Goal: Transaction & Acquisition: Purchase product/service

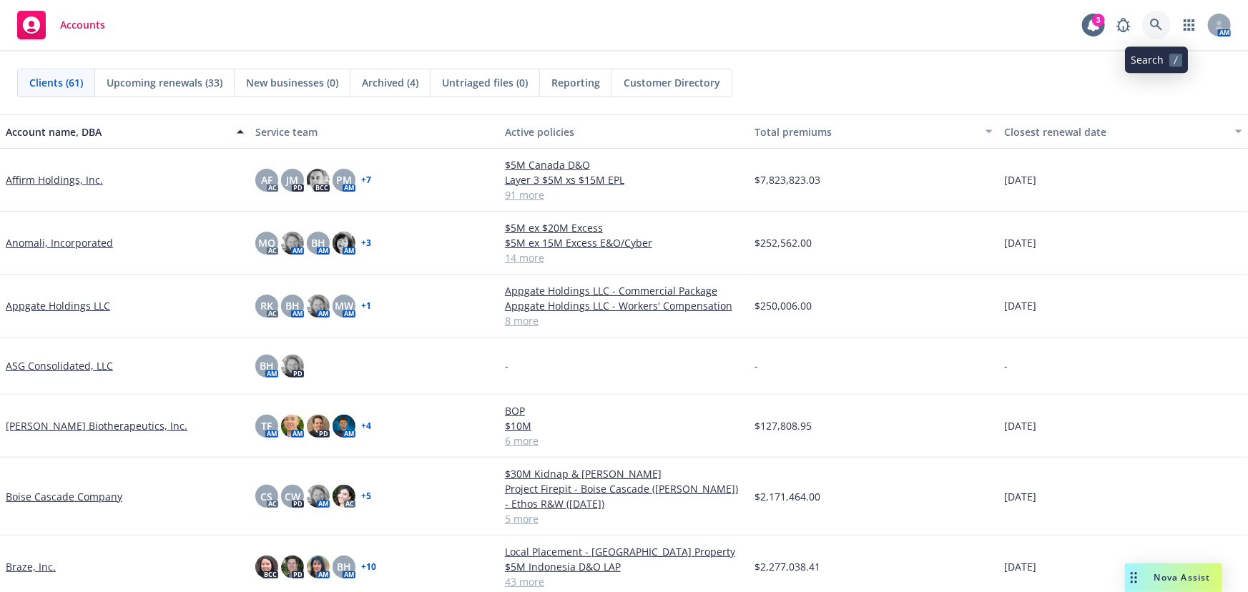
click at [1164, 24] on link at bounding box center [1156, 25] width 29 height 29
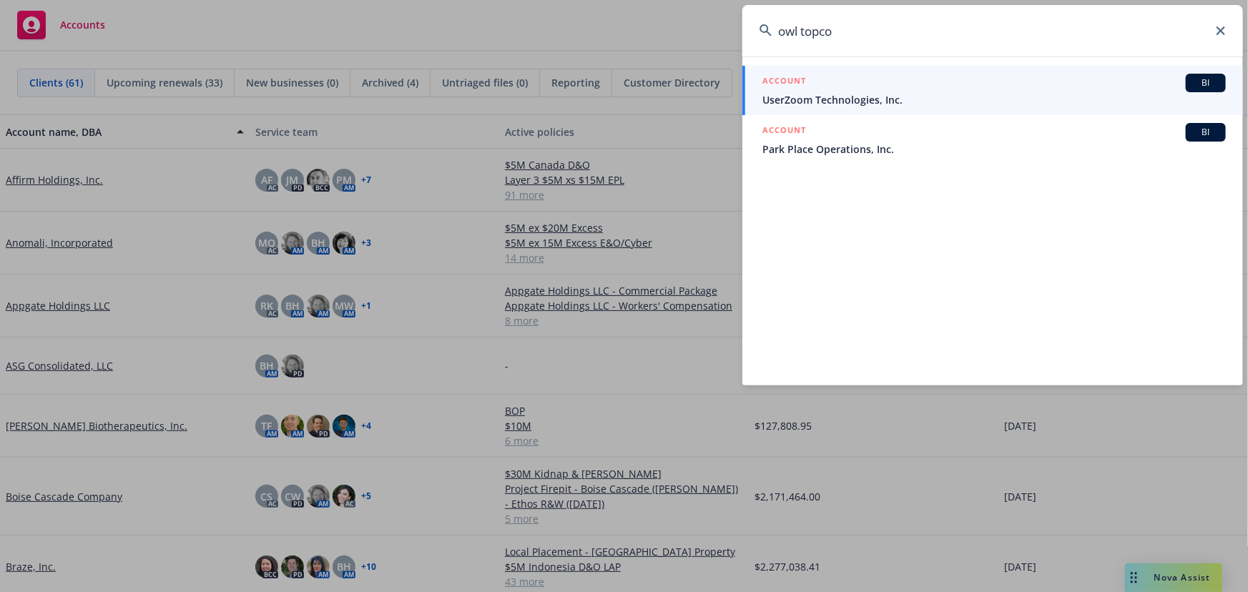
type input "owl topco"
click at [938, 98] on span "UserZoom Technologies, Inc." at bounding box center [993, 99] width 463 height 15
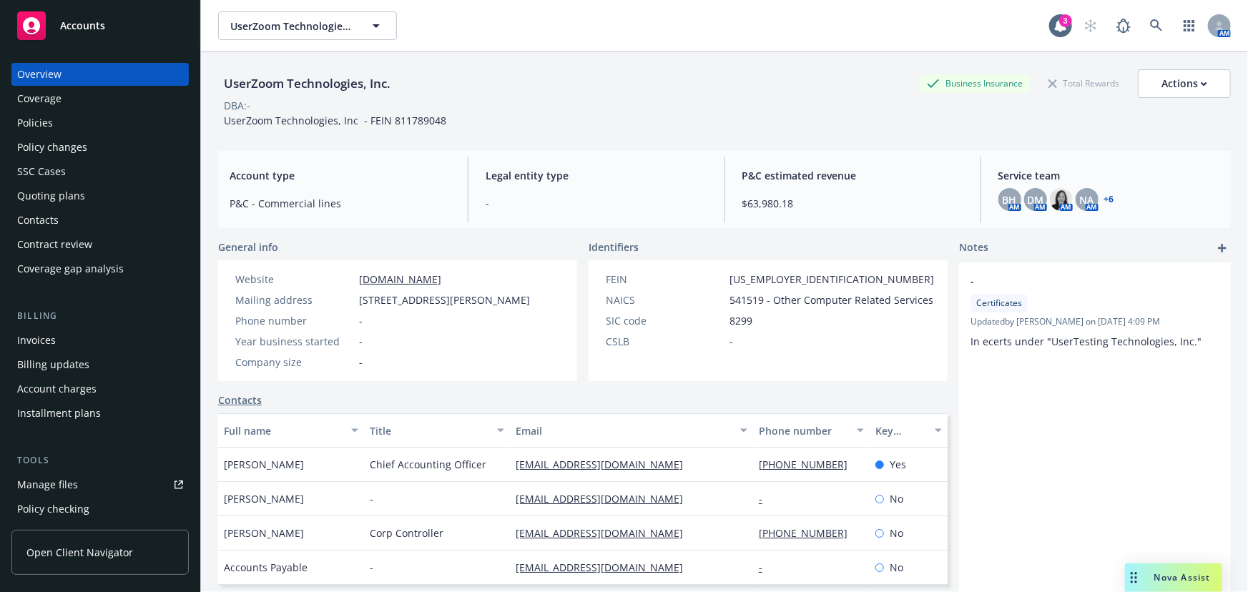
click at [83, 122] on div "Policies" at bounding box center [100, 123] width 166 height 23
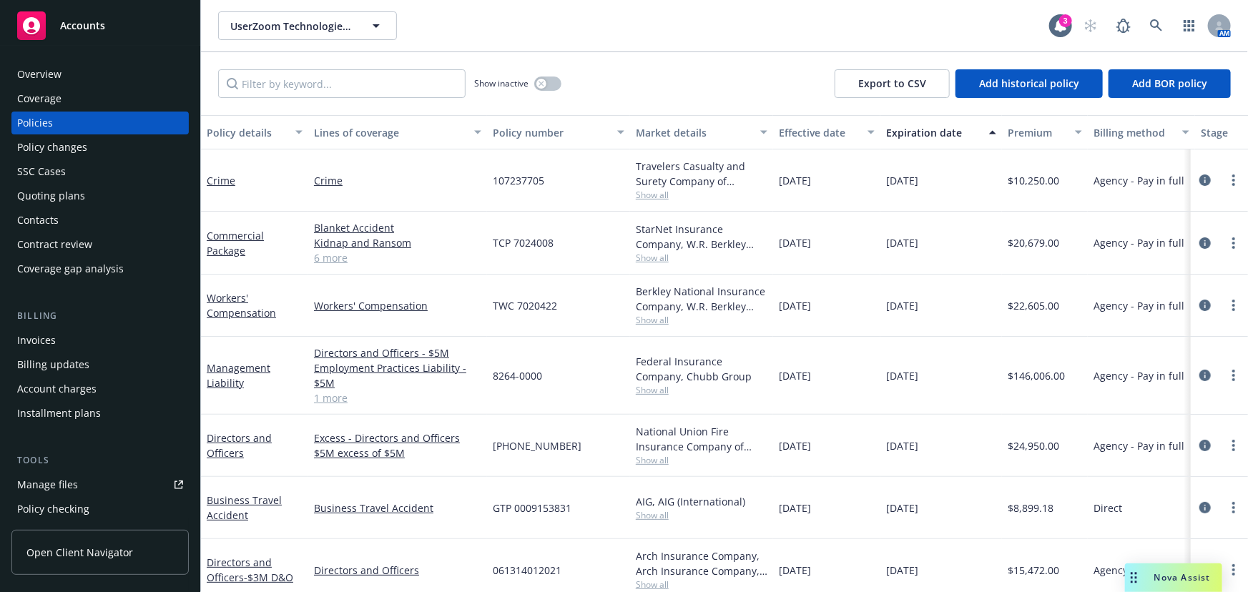
click at [94, 335] on div "Invoices" at bounding box center [100, 340] width 166 height 23
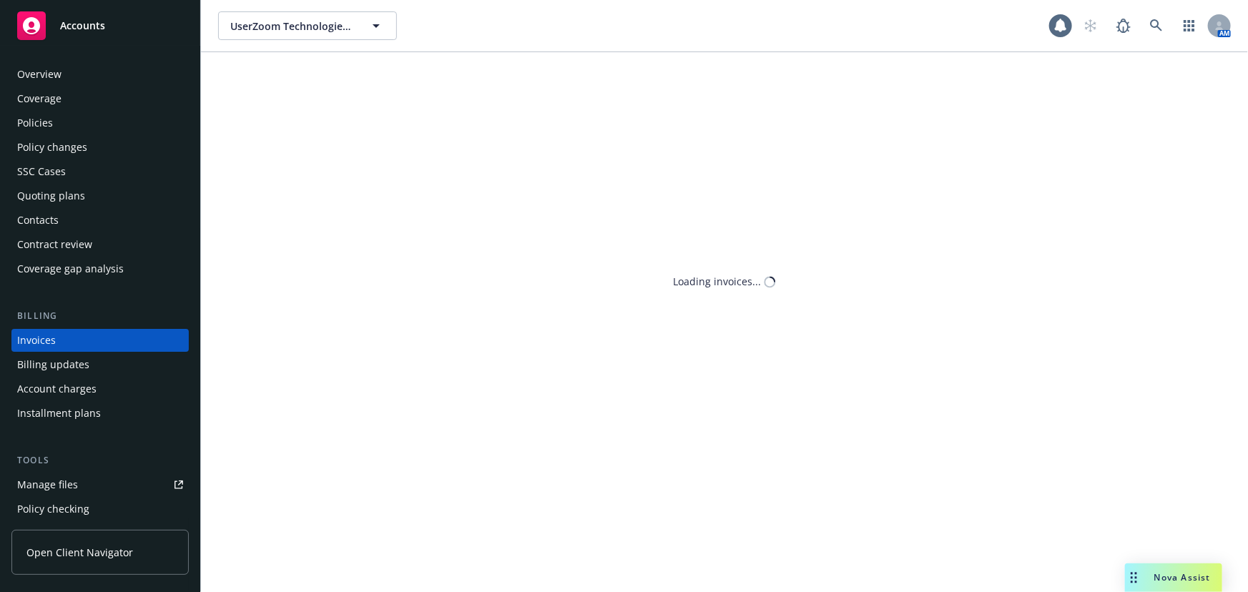
scroll to position [21, 0]
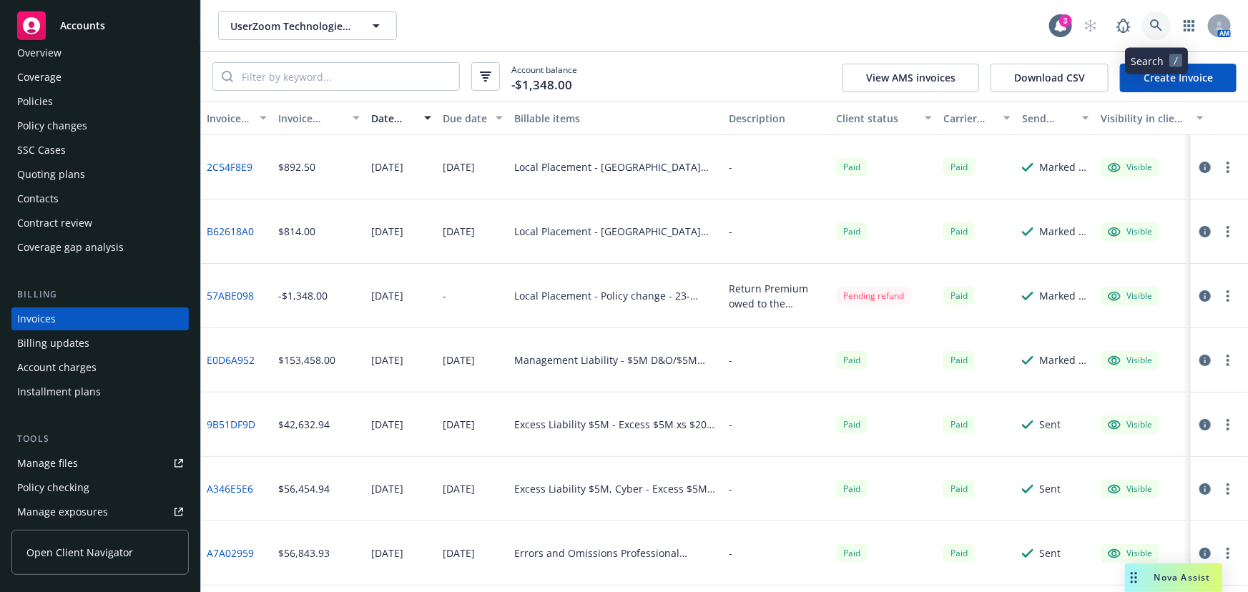
click at [1150, 28] on icon at bounding box center [1156, 25] width 13 height 13
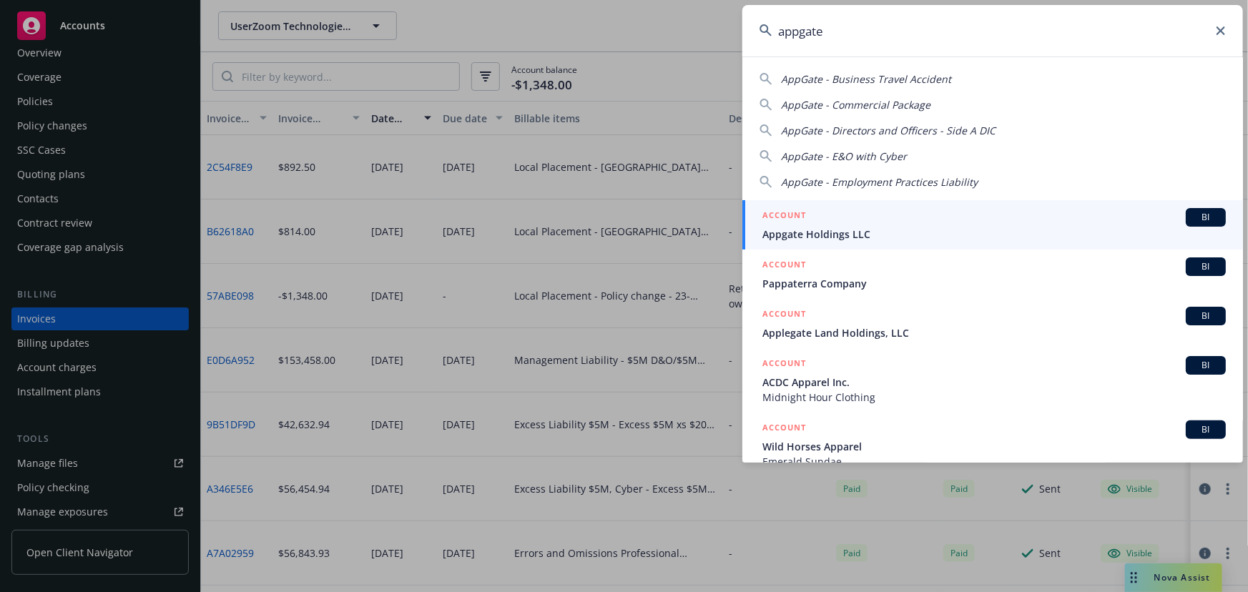
type input "appgate"
click at [908, 229] on span "Appgate Holdings LLC" at bounding box center [993, 234] width 463 height 15
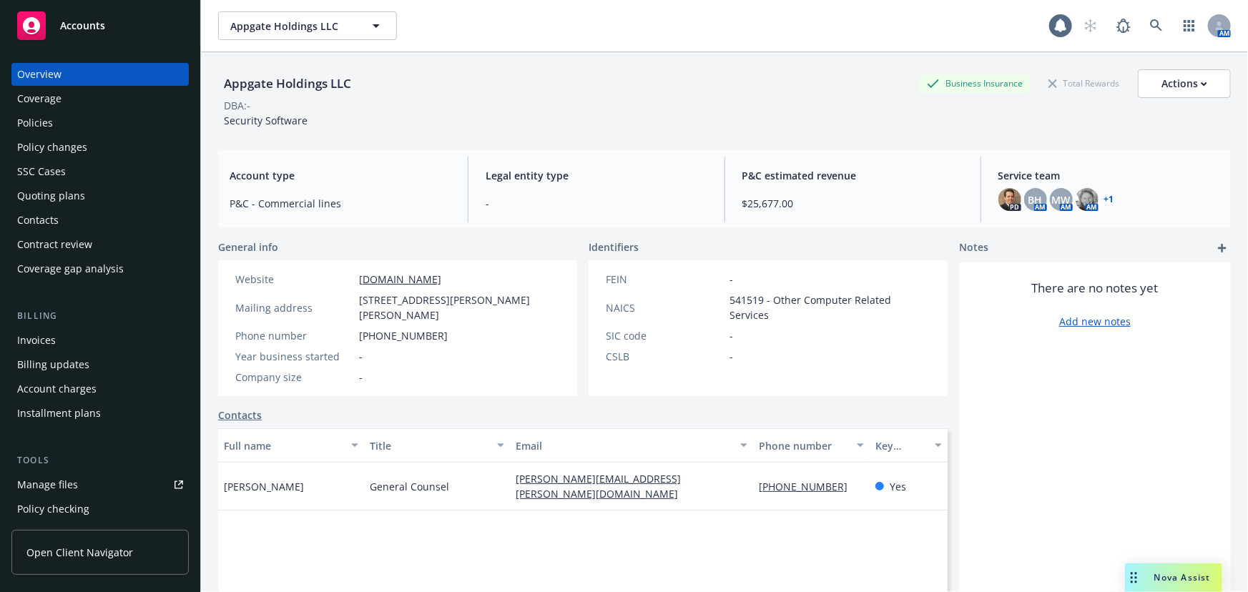
click at [48, 196] on div "Quoting plans" at bounding box center [51, 195] width 68 height 23
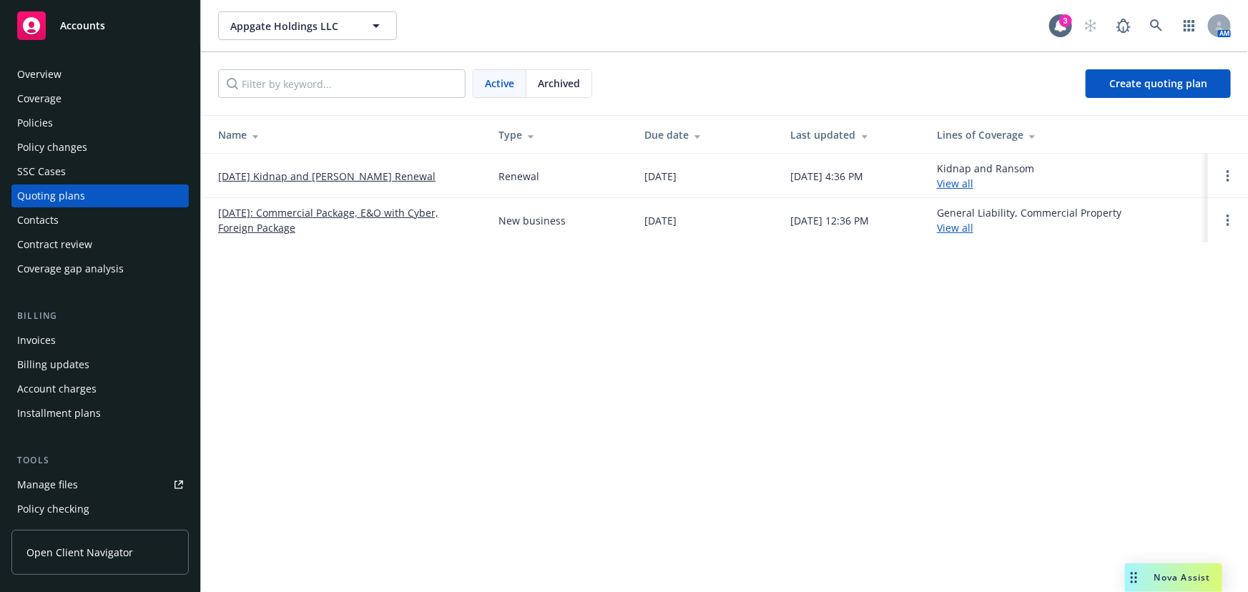
click at [343, 179] on link "[DATE] Kidnap and [PERSON_NAME] Renewal" at bounding box center [326, 176] width 217 height 15
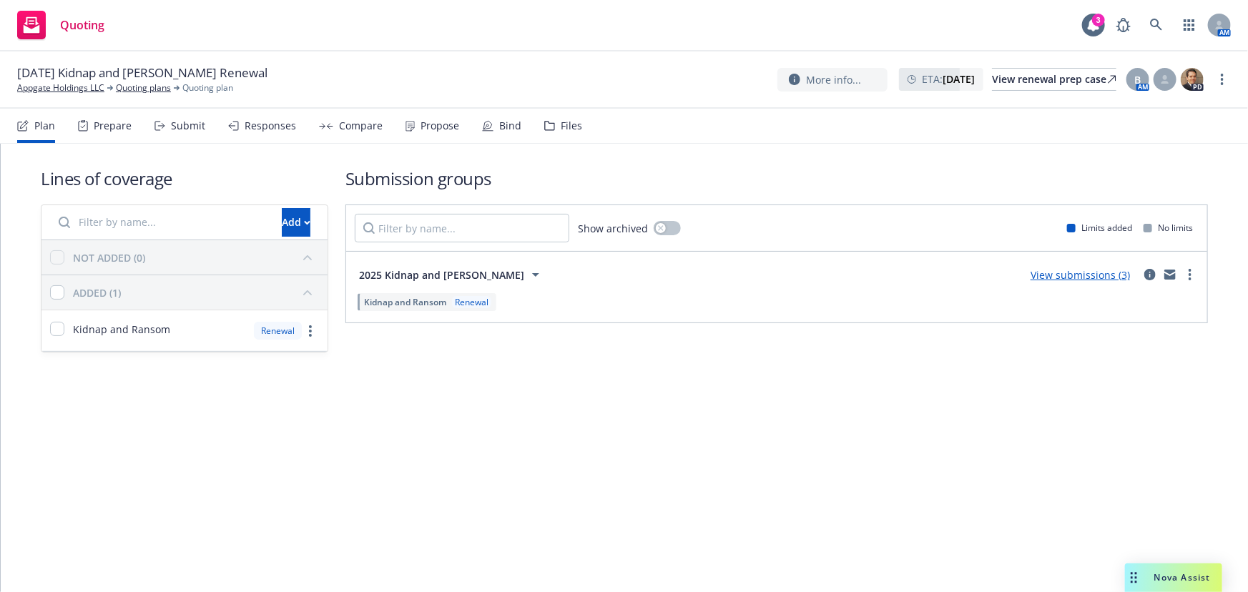
click at [487, 129] on icon at bounding box center [487, 125] width 11 height 11
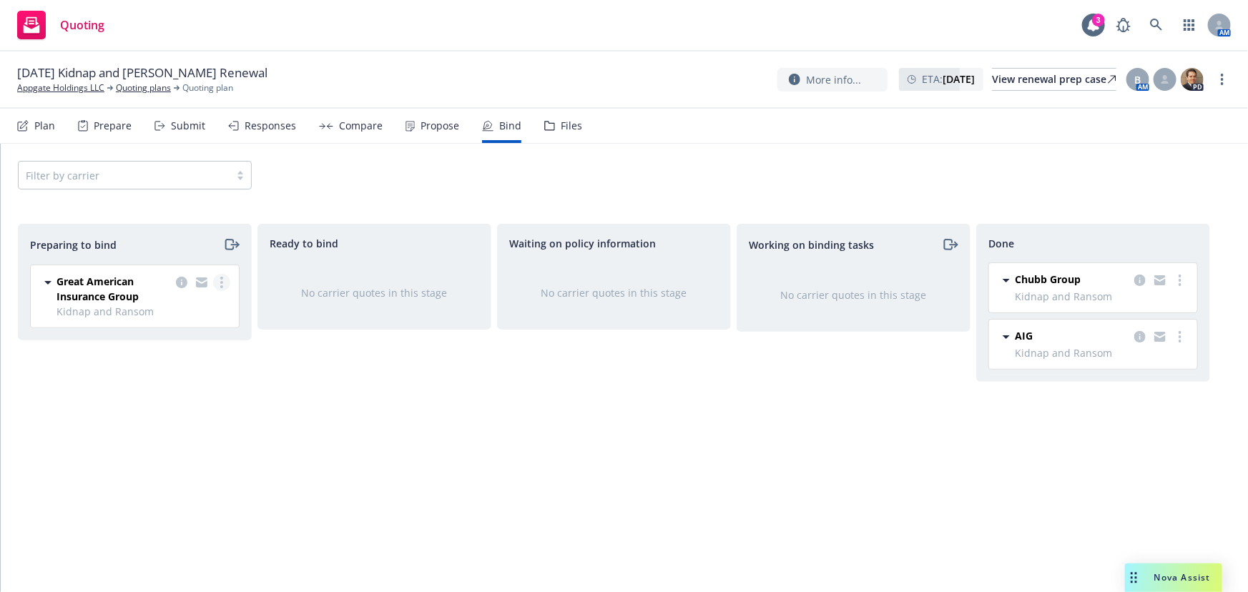
click at [222, 288] on link "more" at bounding box center [221, 282] width 17 height 17
click at [176, 343] on span "Log bind order" at bounding box center [141, 340] width 105 height 14
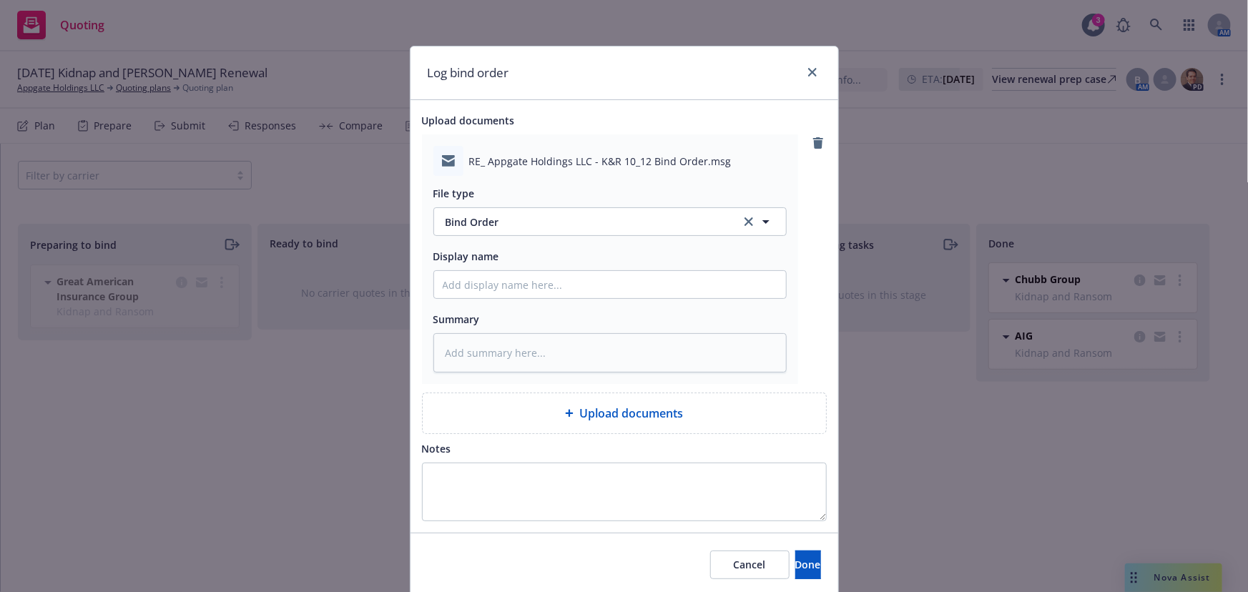
type textarea "x"
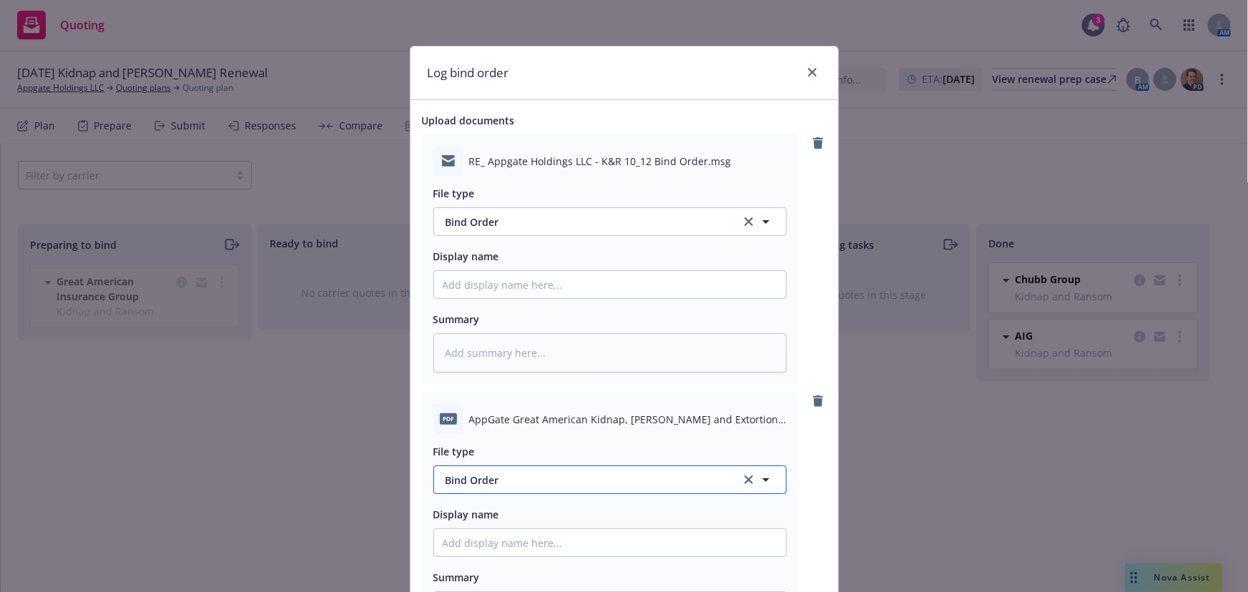
click at [597, 473] on span "Bind Order" at bounding box center [585, 480] width 280 height 15
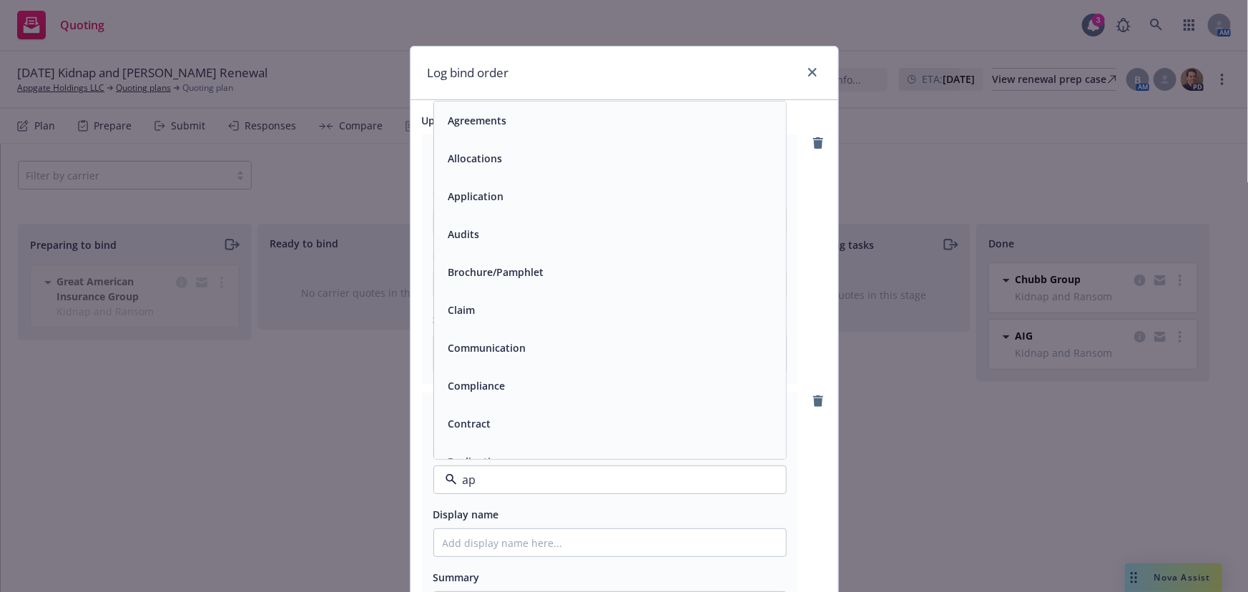
type input "app"
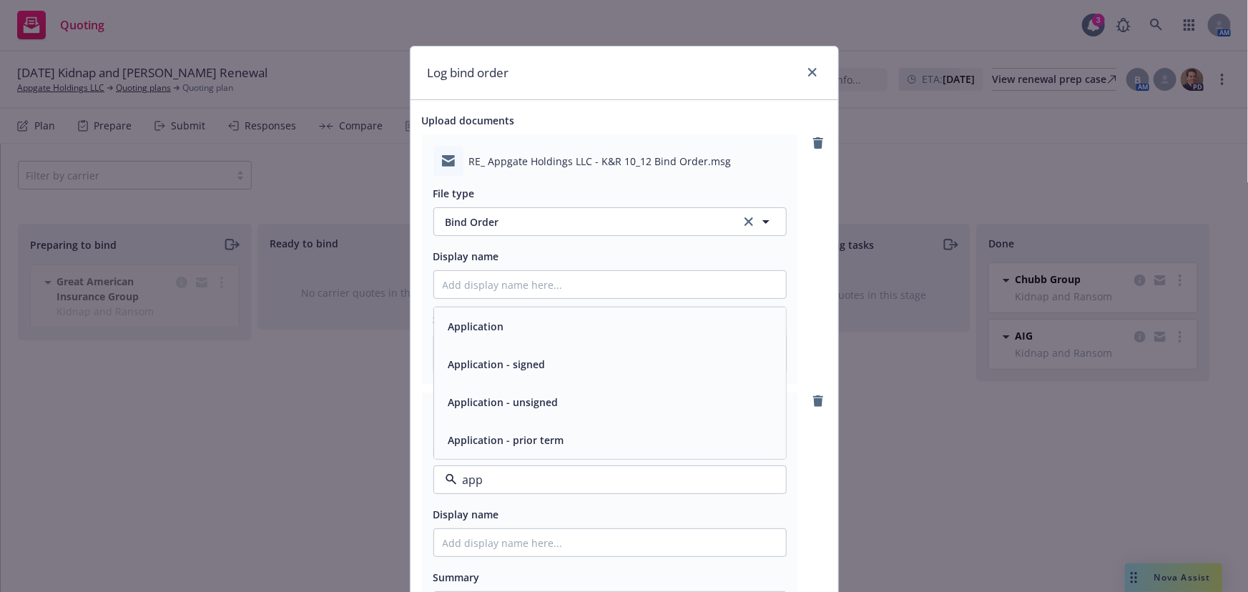
click at [586, 363] on div "Application - signed" at bounding box center [610, 364] width 335 height 21
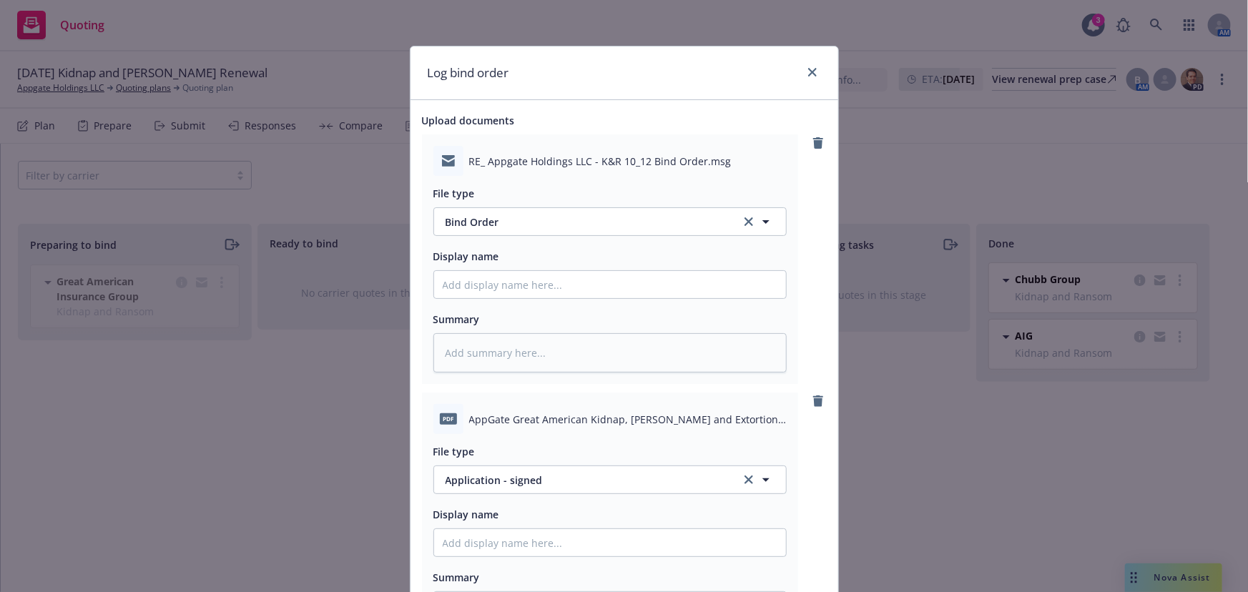
scroll to position [260, 0]
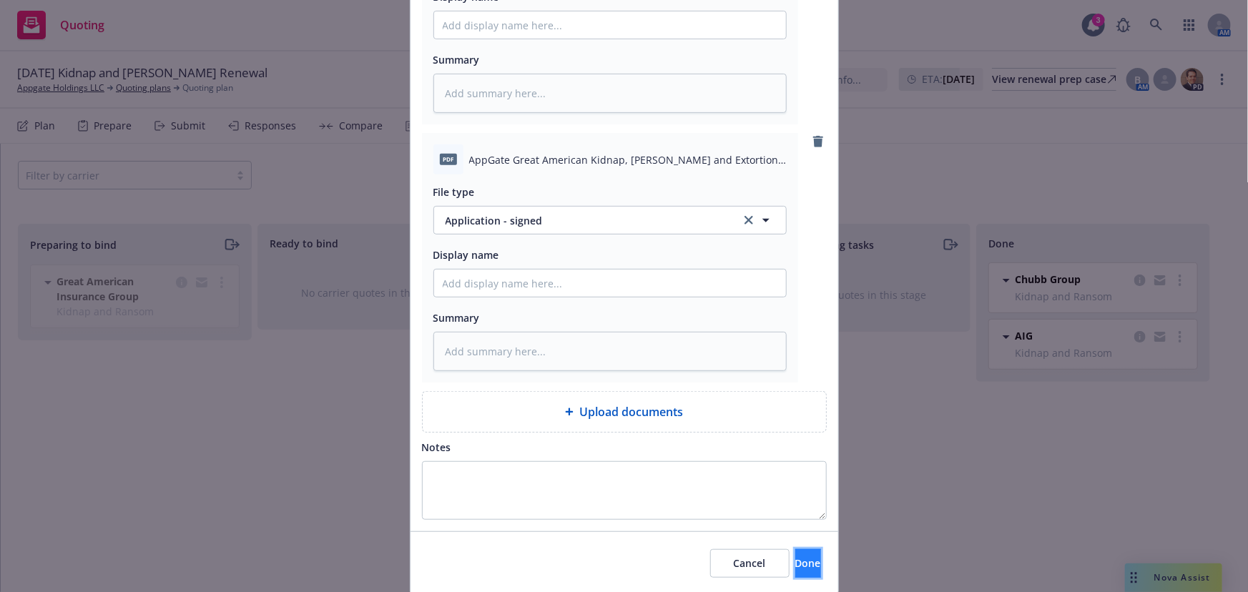
click at [795, 566] on span "Done" at bounding box center [808, 563] width 26 height 14
type textarea "x"
